Goal: Task Accomplishment & Management: Complete application form

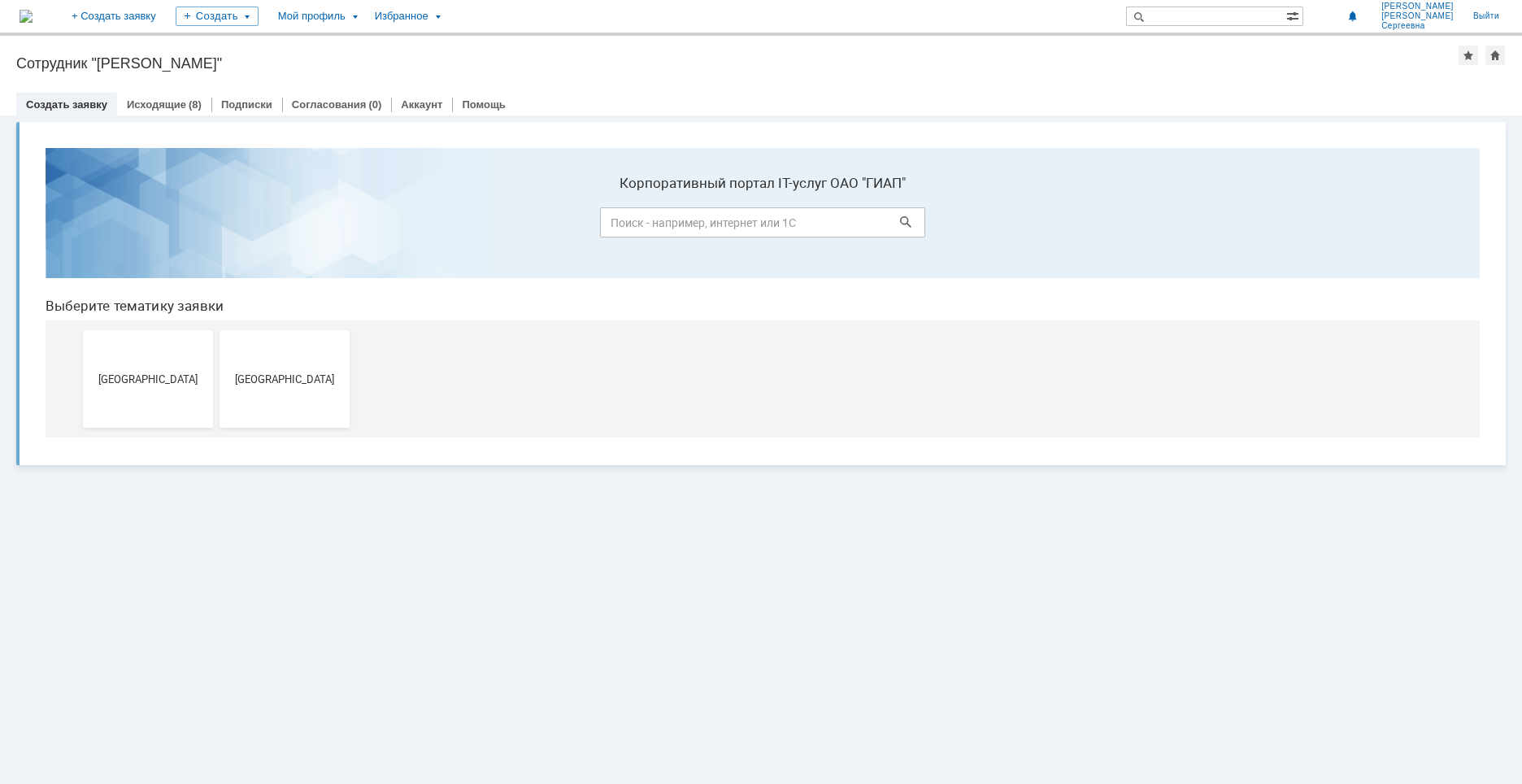
click at [70, 101] on link "Создать заявку" at bounding box center [66, 104] width 81 height 12
click at [132, 374] on span "[GEOGRAPHIC_DATA]" at bounding box center [148, 379] width 120 height 12
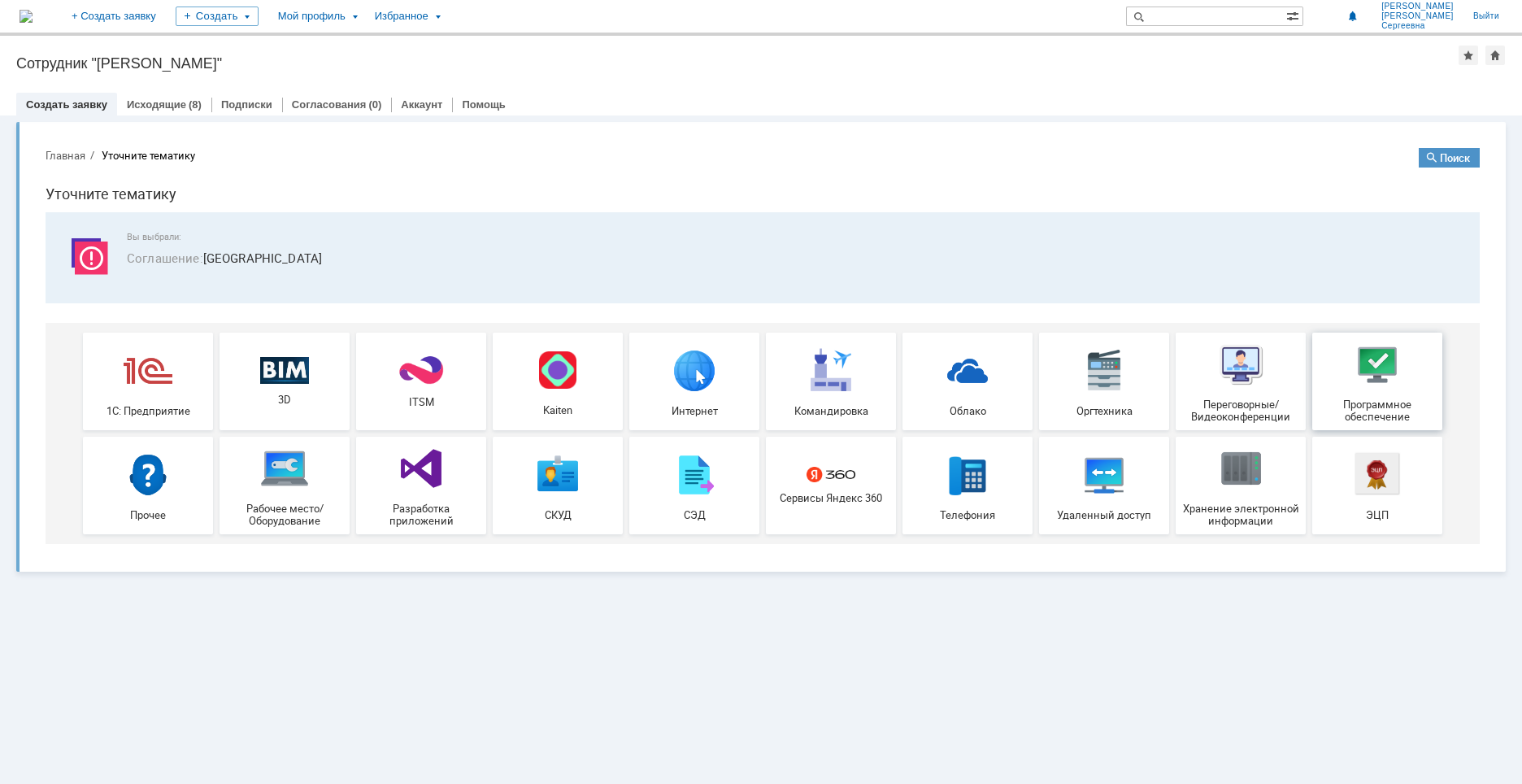
click at [1387, 387] on img at bounding box center [1377, 364] width 49 height 49
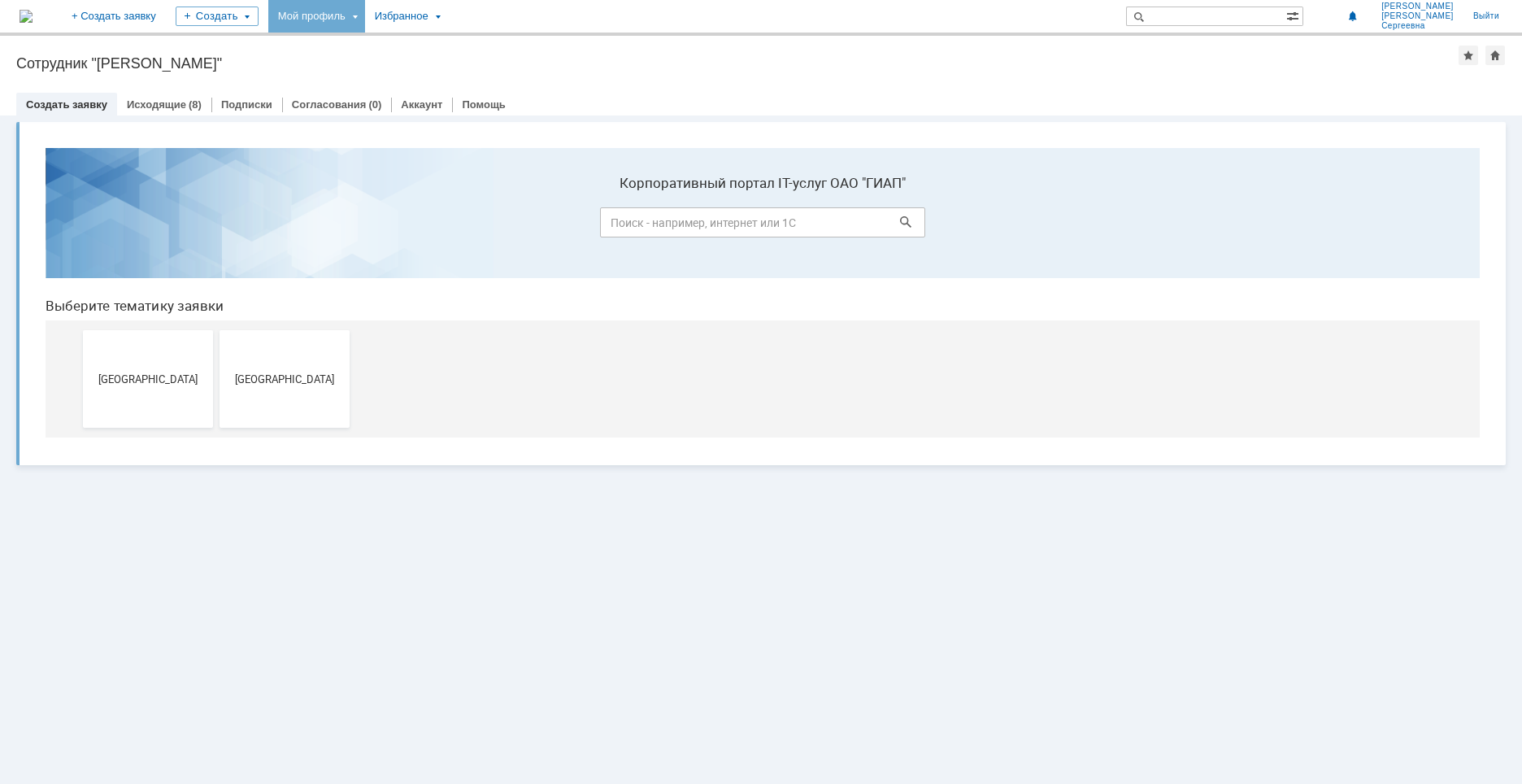
click at [365, 15] on div "Мой профиль" at bounding box center [316, 16] width 96 height 33
click at [395, 40] on link "Мой аккаунт" at bounding box center [334, 49] width 124 height 19
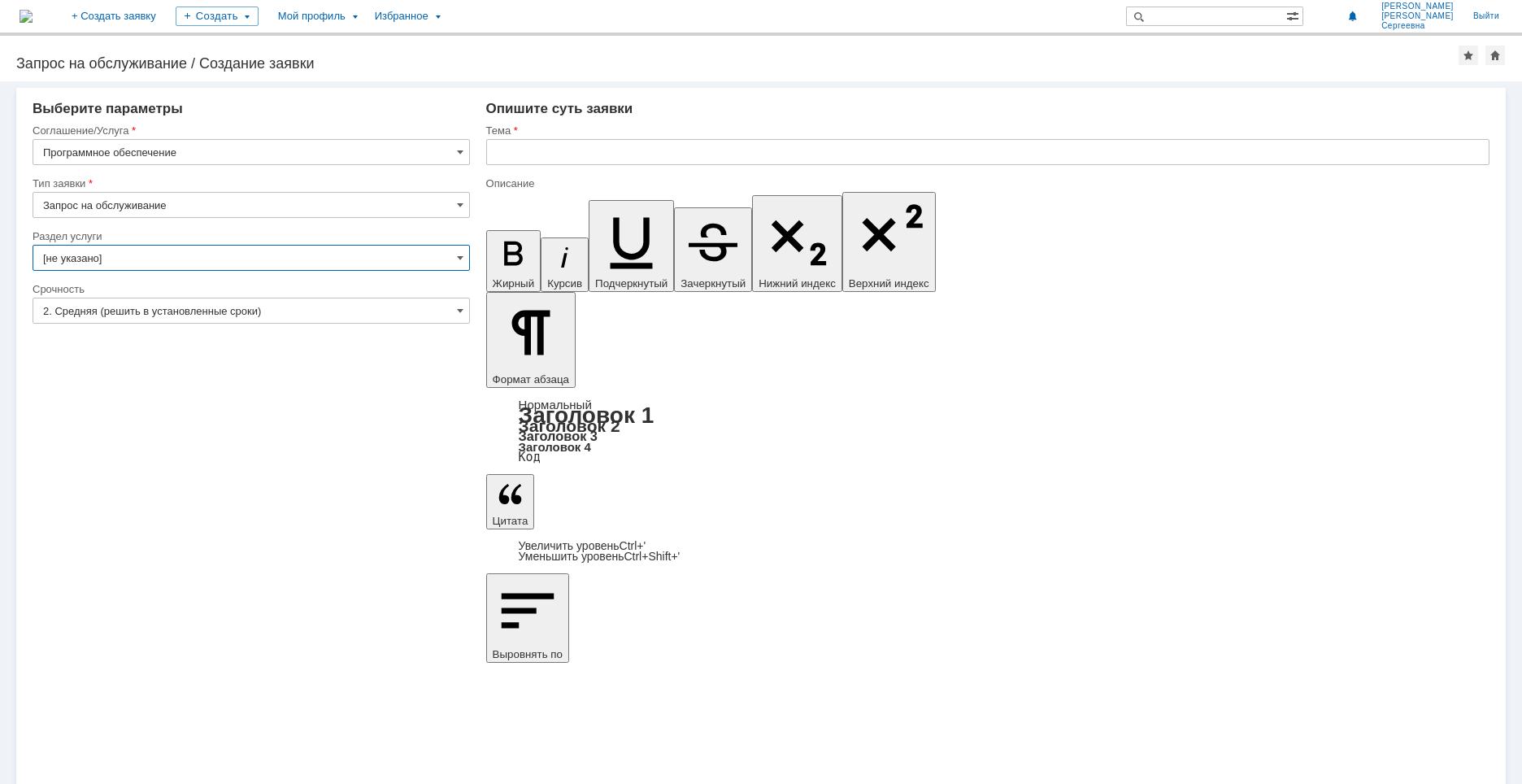
click at [465, 258] on input "[не указано]" at bounding box center [251, 257] width 437 height 26
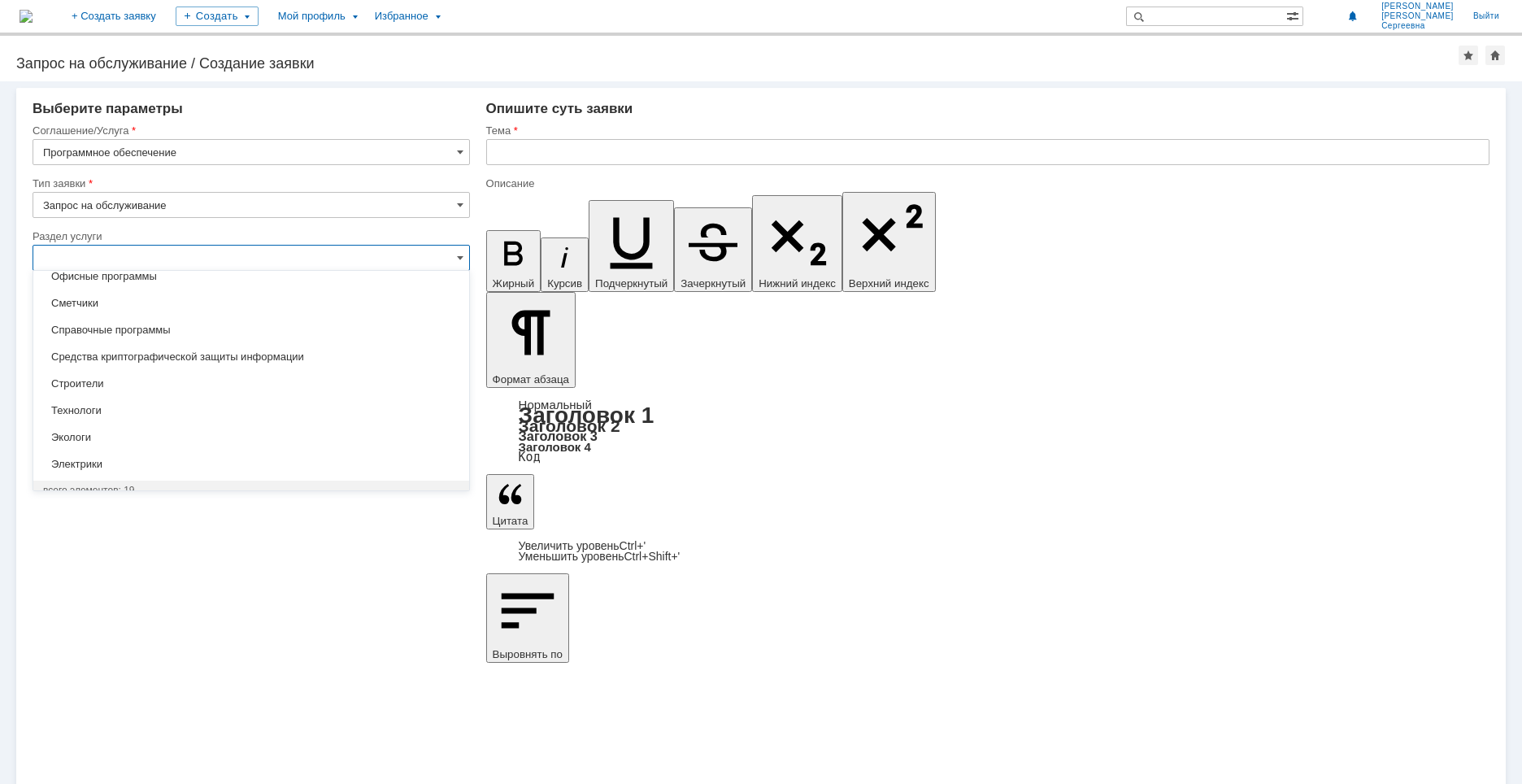
scroll to position [343, 0]
click at [183, 253] on input "text" at bounding box center [251, 257] width 437 height 26
drag, startPoint x: 275, startPoint y: 571, endPoint x: 221, endPoint y: 457, distance: 126.1
click at [274, 560] on div "Внимание! Выберите параметры Соглашение/Услуга Программное обеспечение Тип заяв…" at bounding box center [761, 433] width 1522 height 703
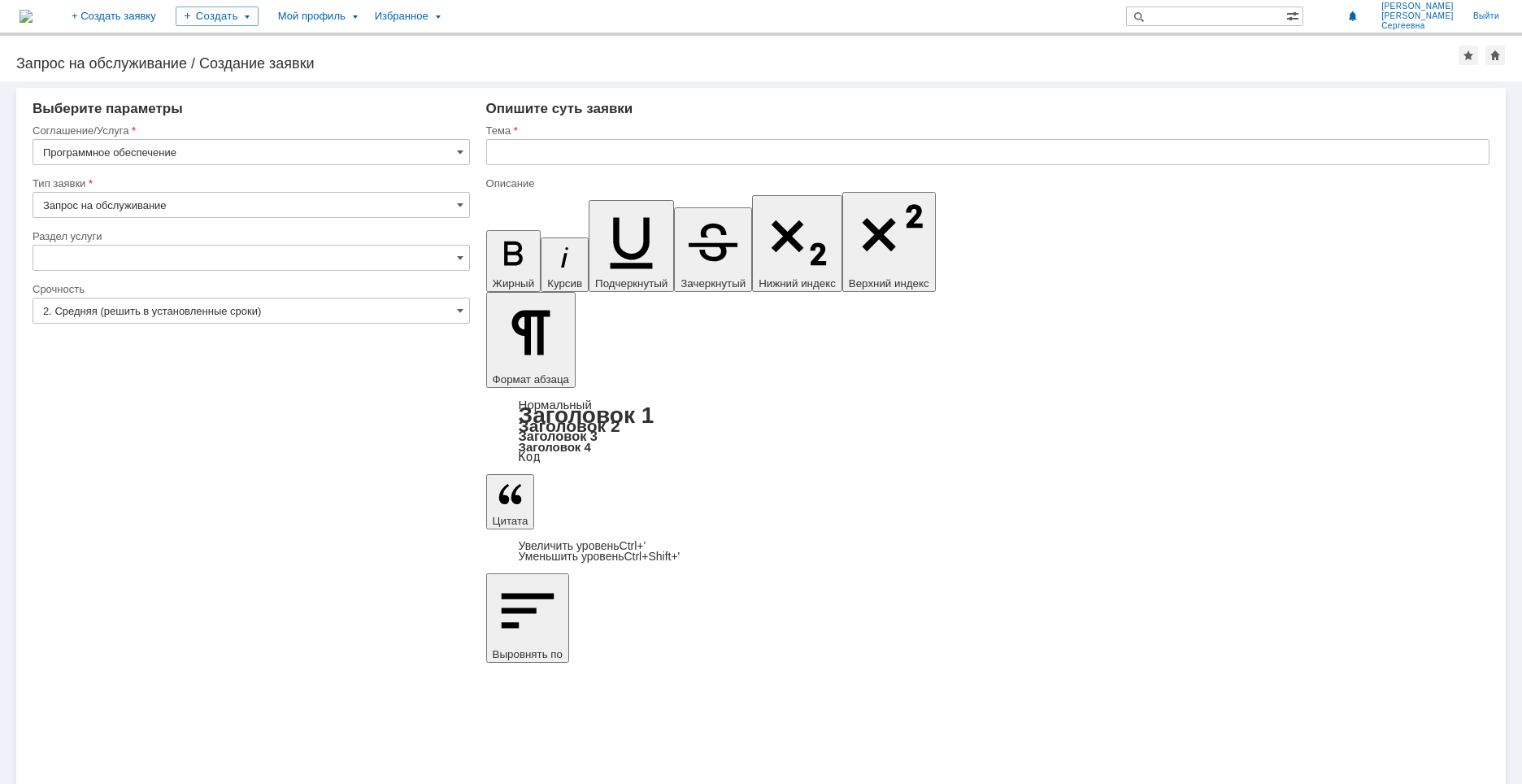
type input "[не указано]"
click at [61, 254] on input "[не указано]" at bounding box center [251, 257] width 437 height 26
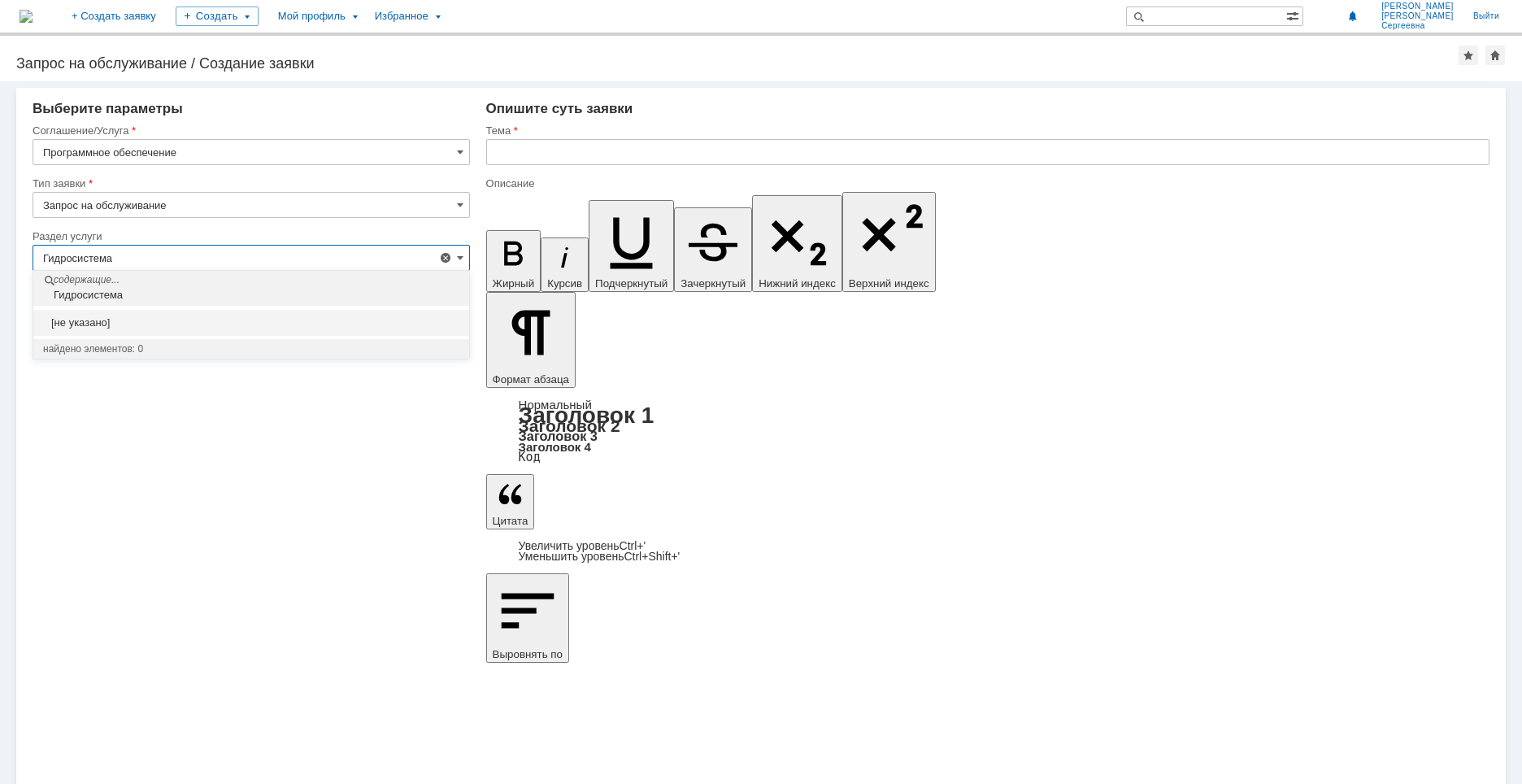
click at [165, 297] on div "Гидросистема" at bounding box center [253, 295] width 432 height 13
click at [121, 291] on div "Гидросистема" at bounding box center [253, 295] width 432 height 13
click at [181, 489] on div "Внимание! Выберите параметры Соглашение/Услуга Программное обеспечение Тип заяв…" at bounding box center [761, 433] width 1522 height 703
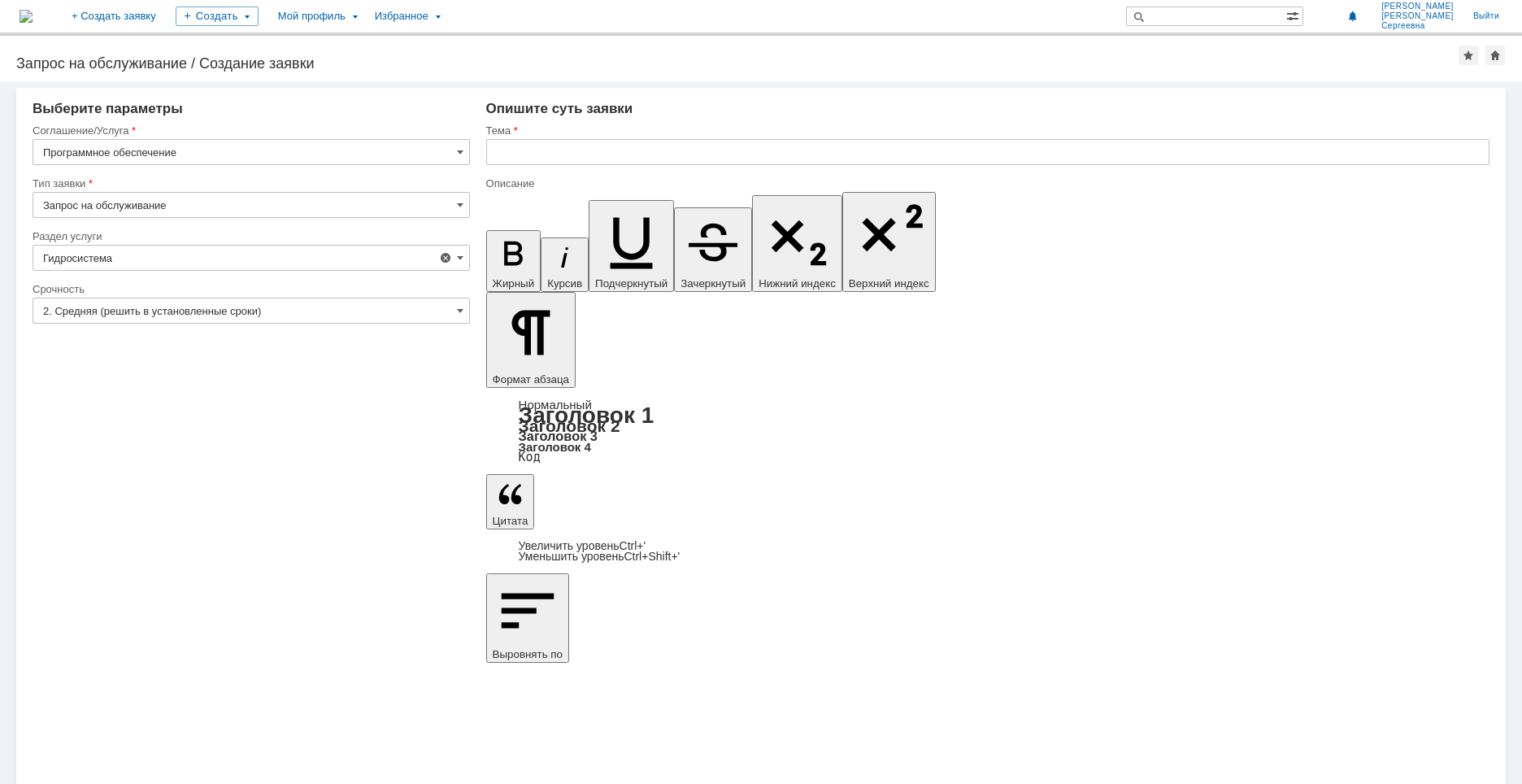
type input "[не указано]"
click at [550, 146] on input "text" at bounding box center [988, 151] width 1003 height 26
click at [688, 155] on input "Прошу установить на мой компьютер "Гидросистему"" at bounding box center [988, 151] width 1003 height 26
click at [816, 154] on input "Прошу установить на мой компьютер программу "Гидросистему"" at bounding box center [988, 151] width 1003 height 26
type input "Прошу установить на мой компьютер программу "Гидросистема""
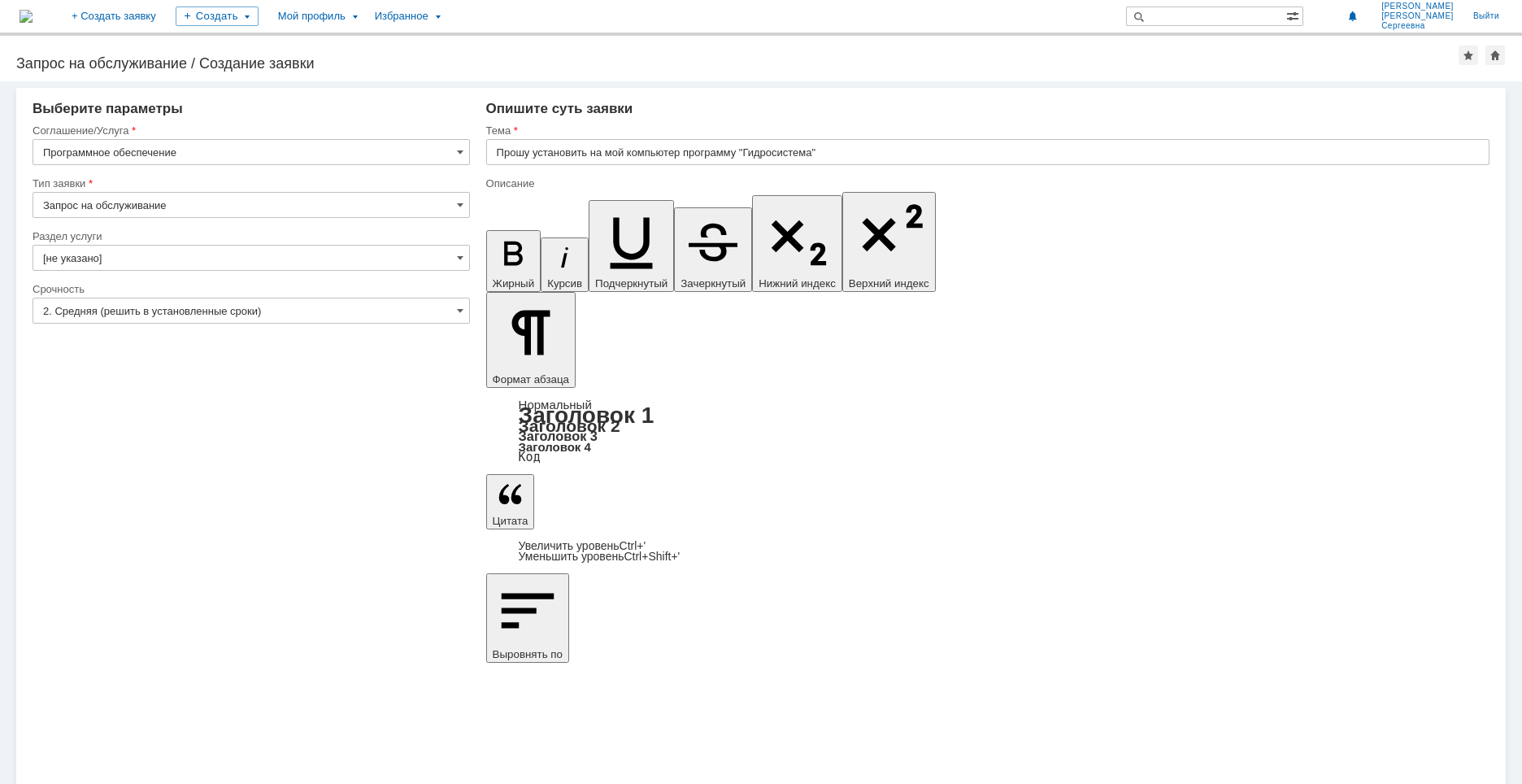
click at [465, 255] on input "[не указано]" at bounding box center [251, 257] width 437 height 26
click at [457, 255] on span at bounding box center [459, 257] width 6 height 13
click at [330, 526] on div "Внимание! Выберите параметры Соглашение/Услуга Программное обеспечение Тип заяв…" at bounding box center [761, 433] width 1522 height 703
type input "[не указано]"
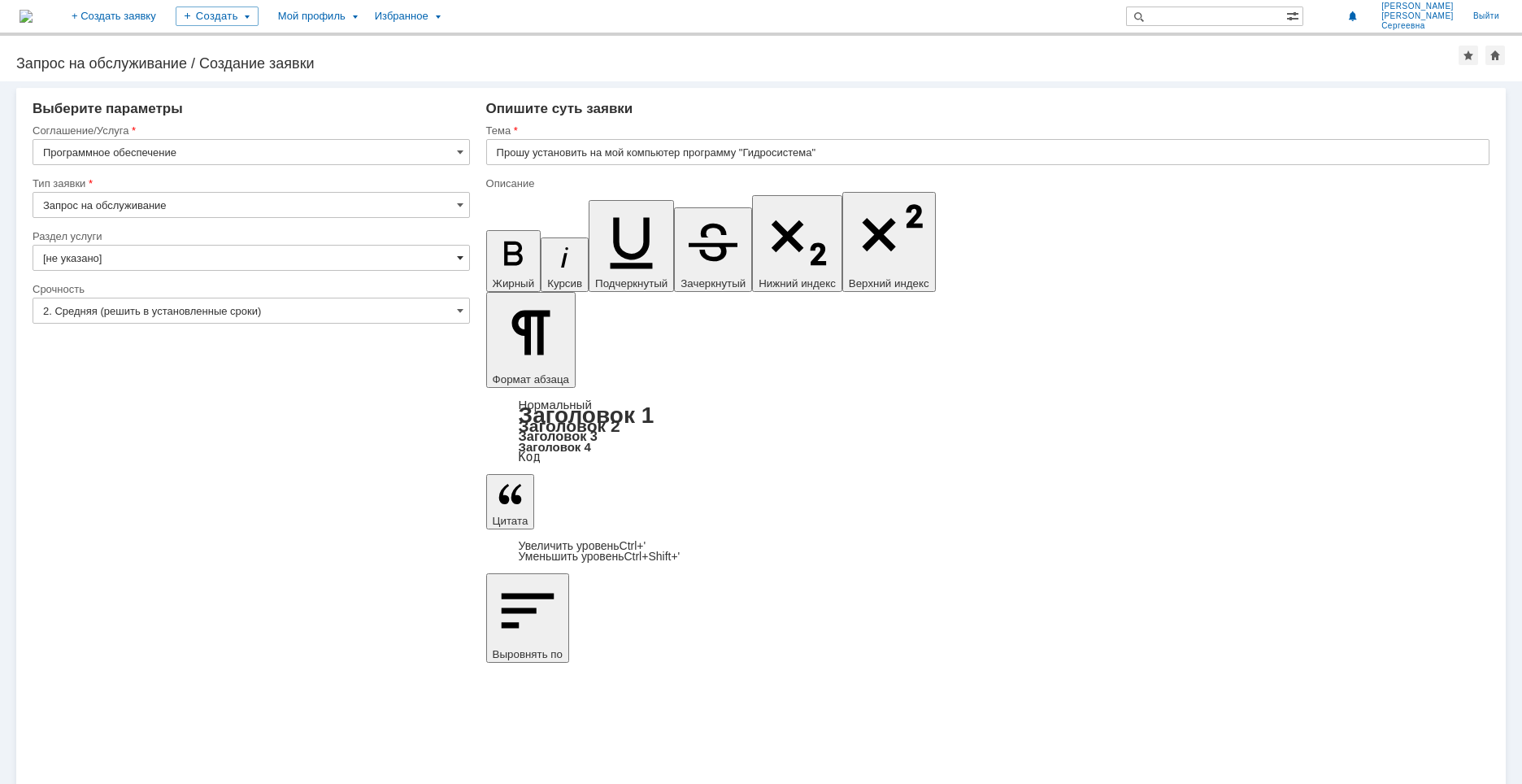
click at [460, 252] on span at bounding box center [459, 257] width 6 height 13
click at [190, 255] on input "text" at bounding box center [251, 257] width 437 height 26
click at [130, 257] on input "text" at bounding box center [251, 257] width 437 height 26
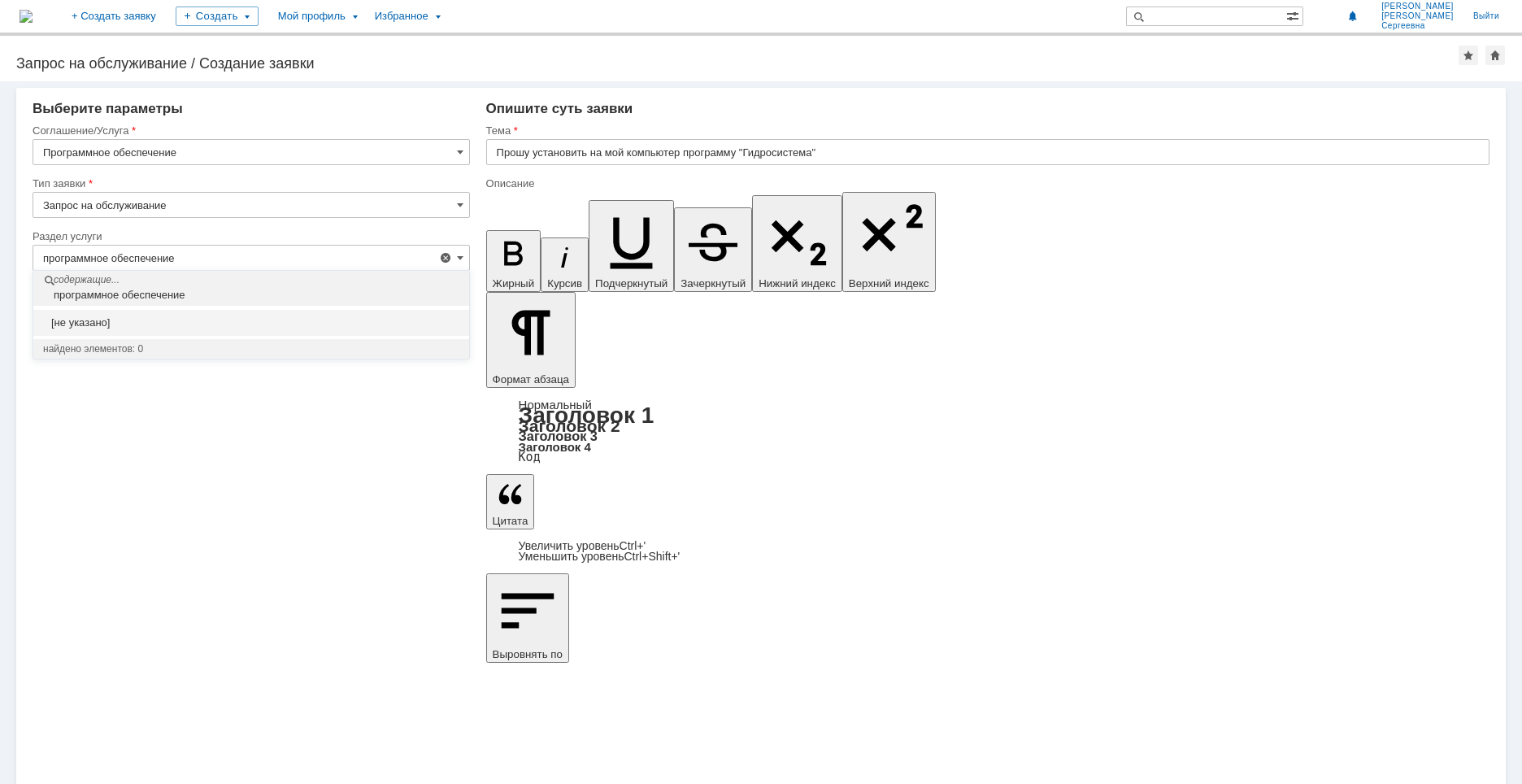
click at [154, 291] on div "программное обеспечение" at bounding box center [253, 295] width 432 height 13
click at [181, 295] on div "программное обеспечение" at bounding box center [253, 295] width 432 height 13
click at [89, 287] on div "содержащие..." at bounding box center [253, 281] width 432 height 14
click at [137, 288] on div "содержащие..." at bounding box center [253, 281] width 432 height 14
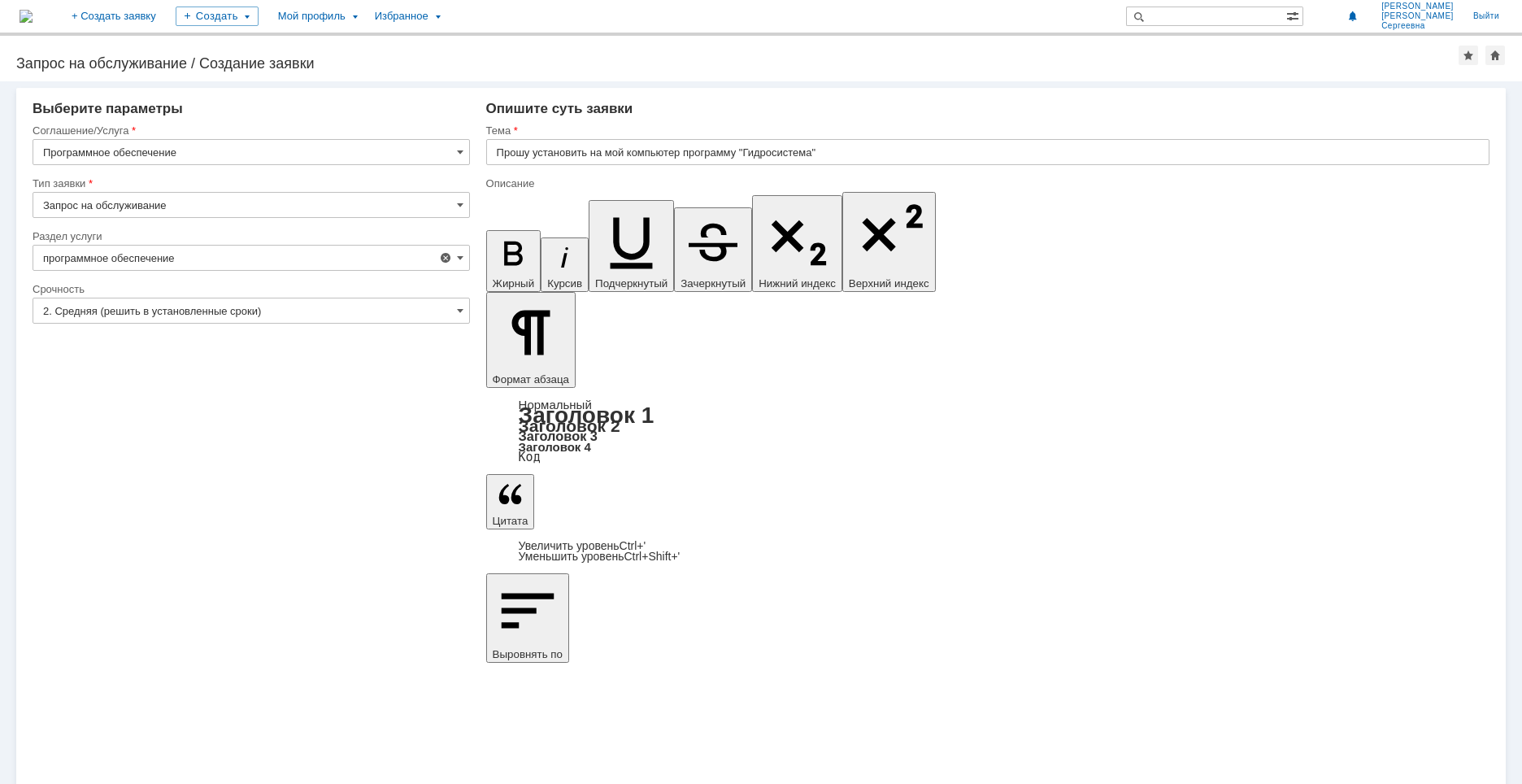
click at [288, 480] on div "Внимание! Выберите параметры Соглашение/Услуга Программное обеспечение Тип заяв…" at bounding box center [761, 433] width 1522 height 703
type input "[не указано]"
click at [579, 159] on input "Прошу установить на мой компьютер программу "Гидросистема"" at bounding box center [988, 151] width 1003 height 26
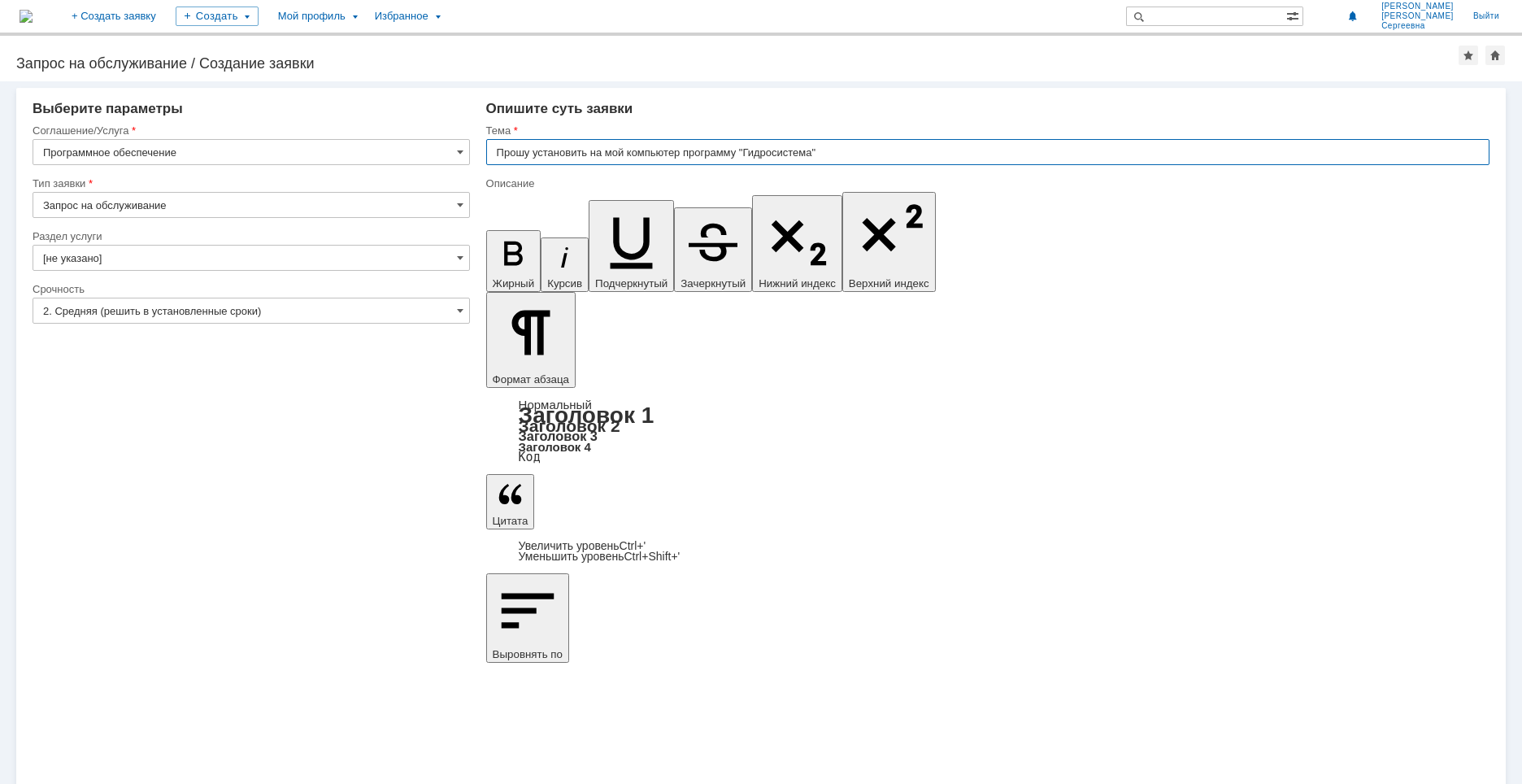
drag, startPoint x: 684, startPoint y: 151, endPoint x: 495, endPoint y: 150, distance: 189.0
click at [495, 150] on input "Прошу установить на мой компьютер программу "Гидросистема"" at bounding box center [988, 151] width 1003 height 26
click at [503, 151] on input "программу "Гидросистема"" at bounding box center [988, 151] width 1003 height 26
click at [496, 153] on input "программу "Гидросистема"" at bounding box center [988, 151] width 1003 height 26
click at [605, 155] on input "Установка программу "Гидросистема"" at bounding box center [988, 151] width 1003 height 26
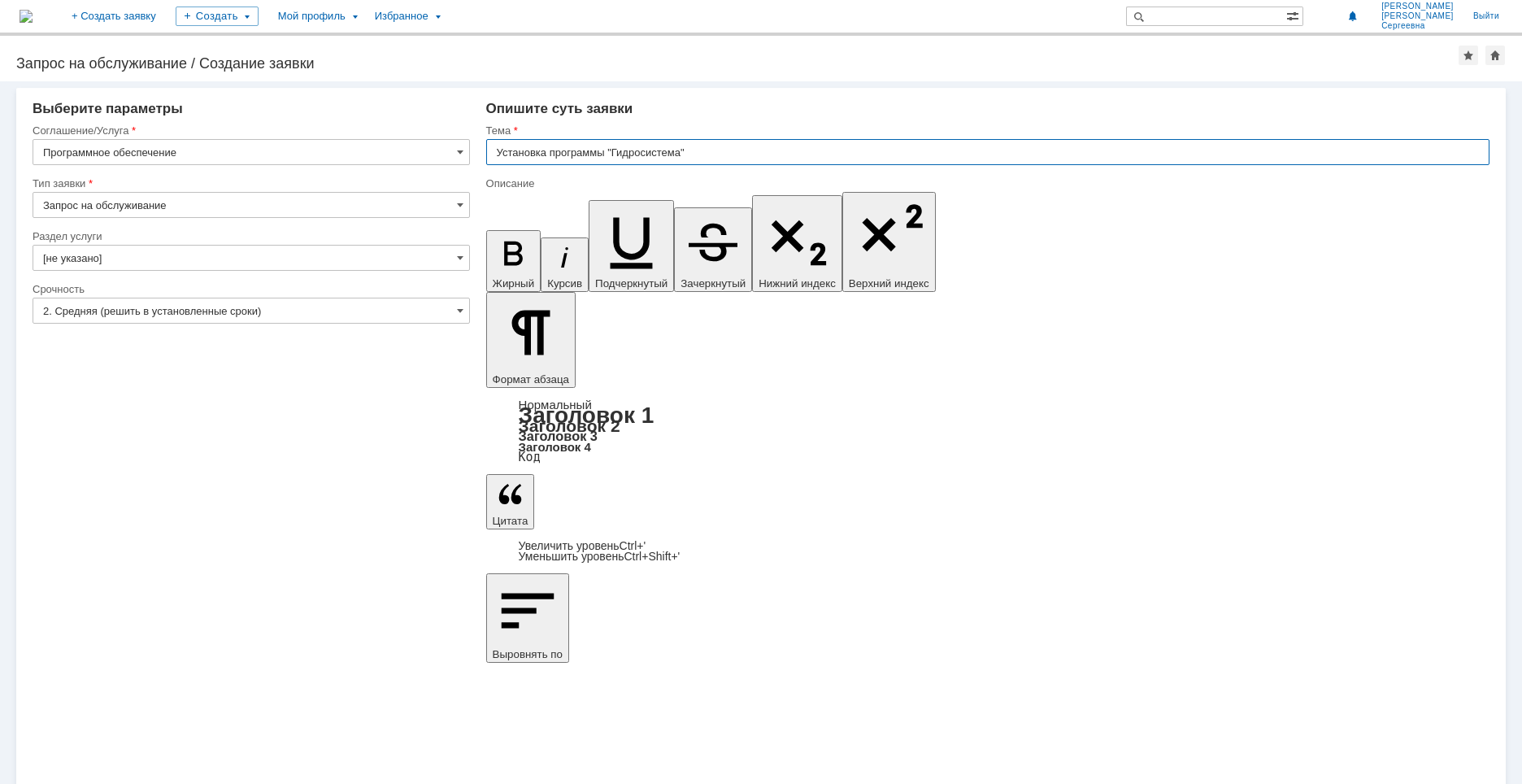
type input "Установка программы "Гидросистема""
